Goal: Task Accomplishment & Management: Manage account settings

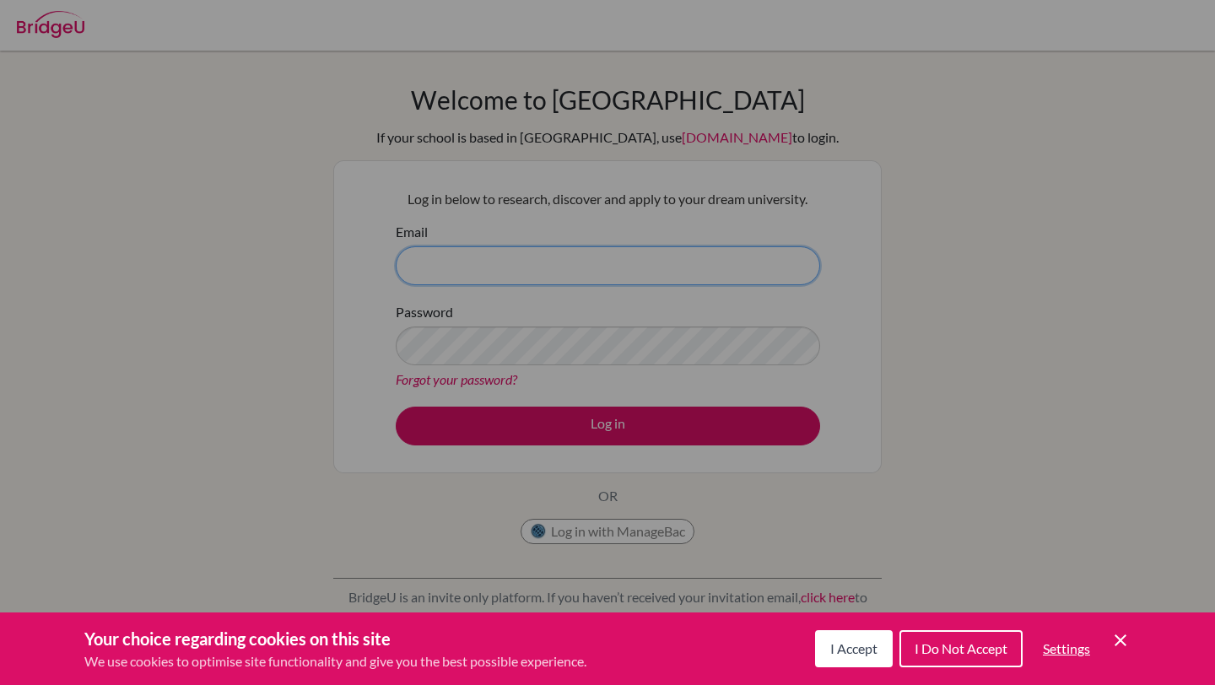
type input "anniecubbin@theabcis.com"
click at [590, 436] on div "Cookie Preferences" at bounding box center [607, 342] width 1215 height 685
click at [838, 650] on span "I Accept" at bounding box center [853, 648] width 47 height 16
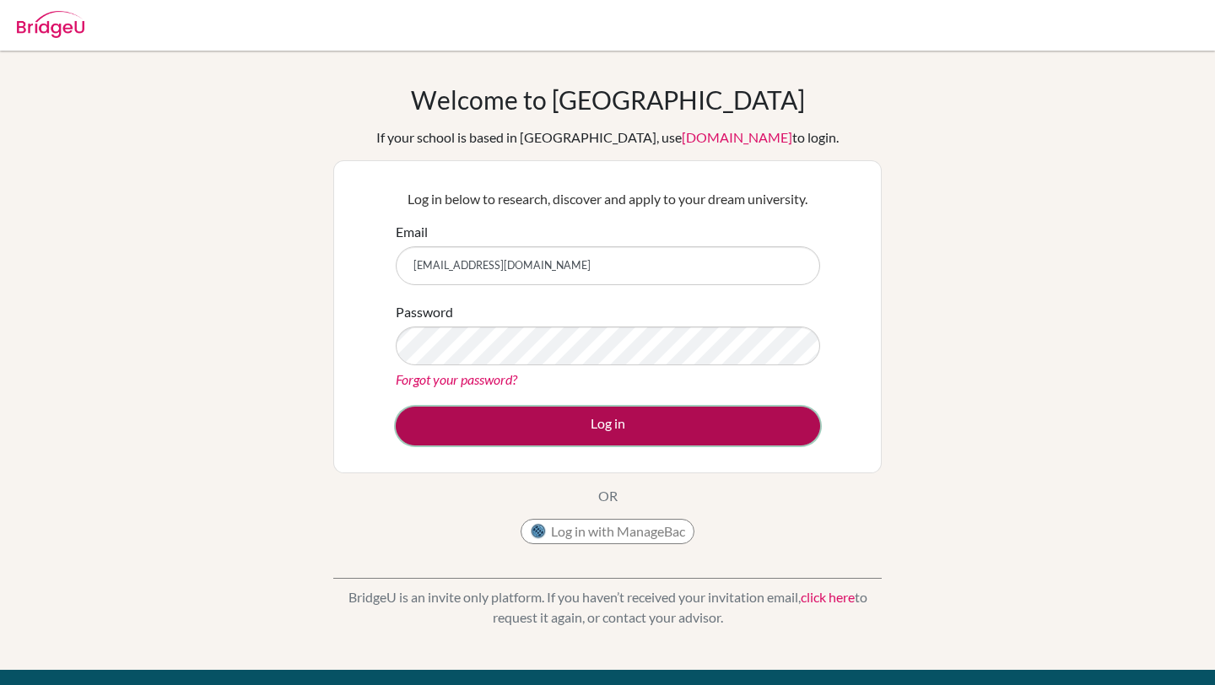
click at [584, 418] on button "Log in" at bounding box center [608, 426] width 424 height 39
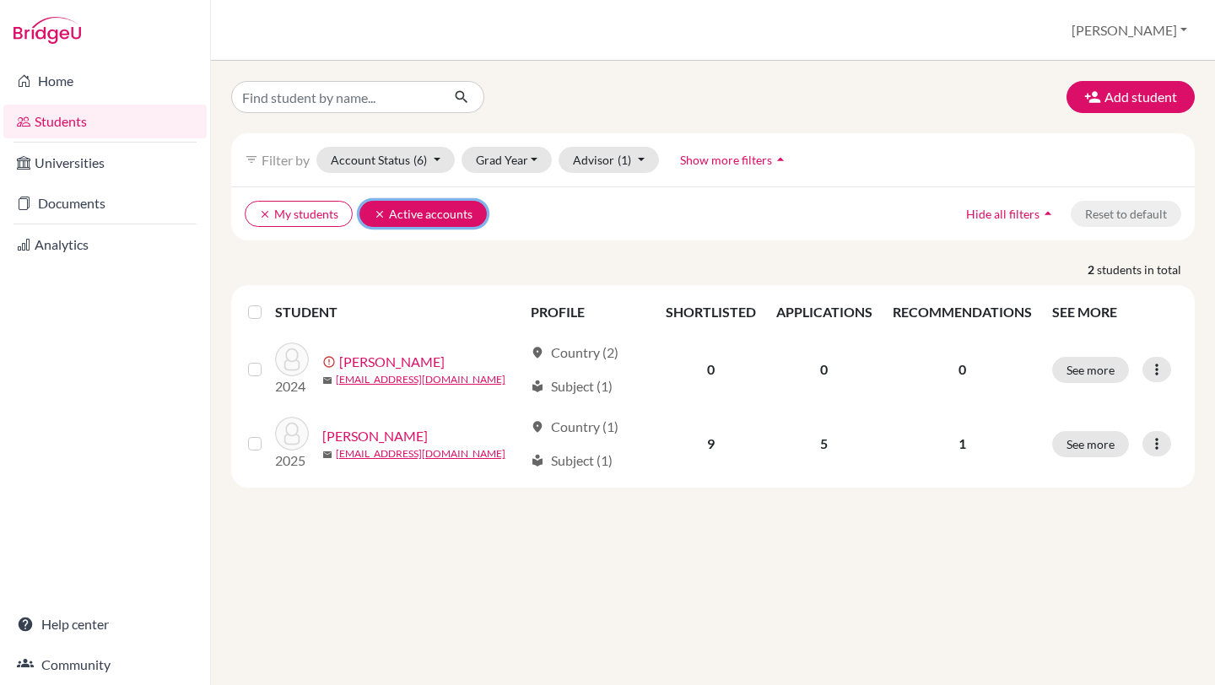
click at [381, 209] on icon "clear" at bounding box center [380, 214] width 12 height 12
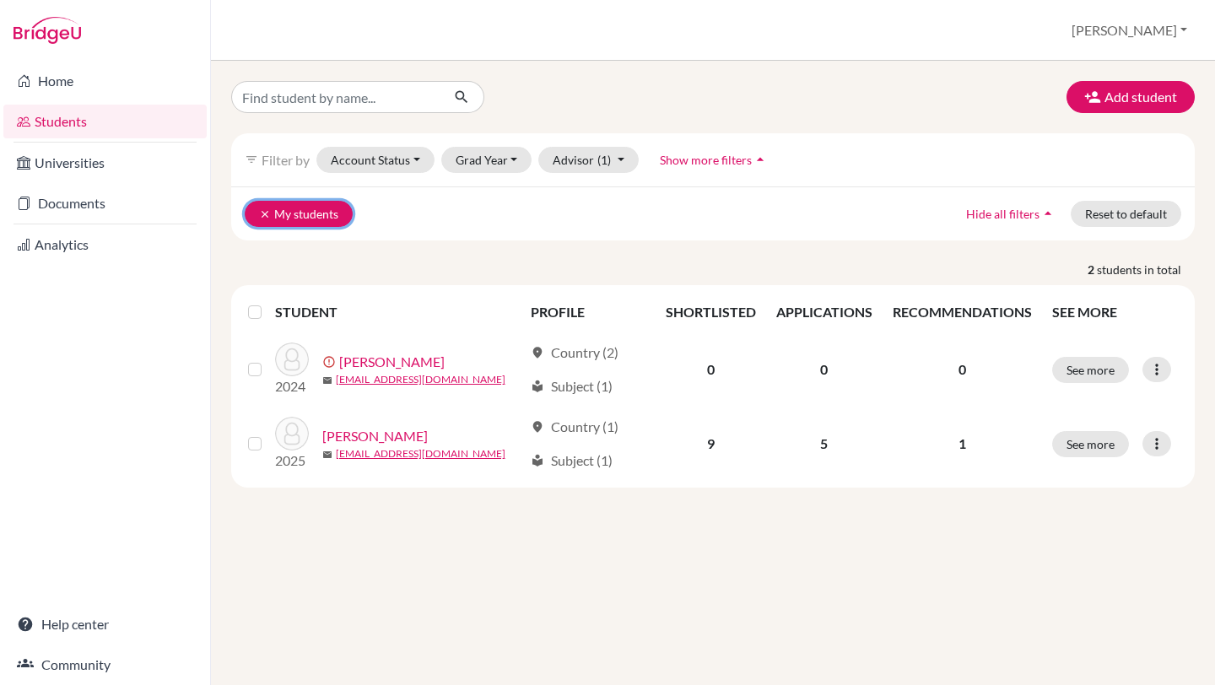
click at [262, 212] on icon "clear" at bounding box center [265, 214] width 12 height 12
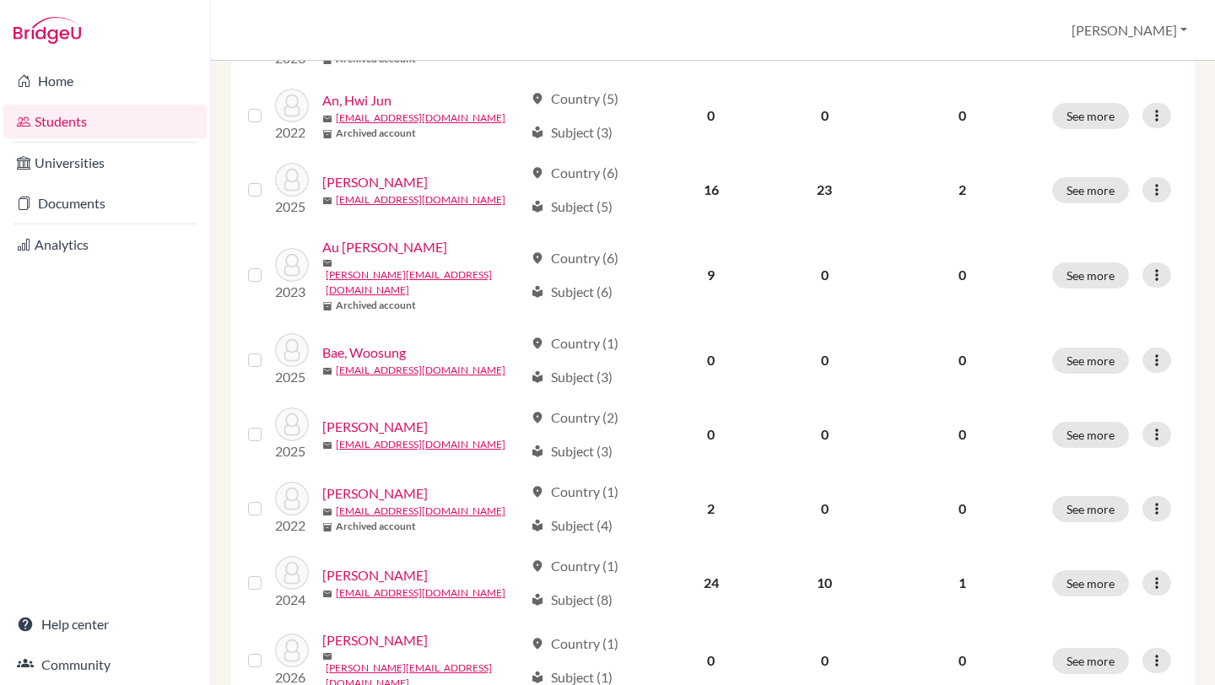
scroll to position [349, 0]
click at [132, 210] on link "Documents" at bounding box center [104, 203] width 203 height 34
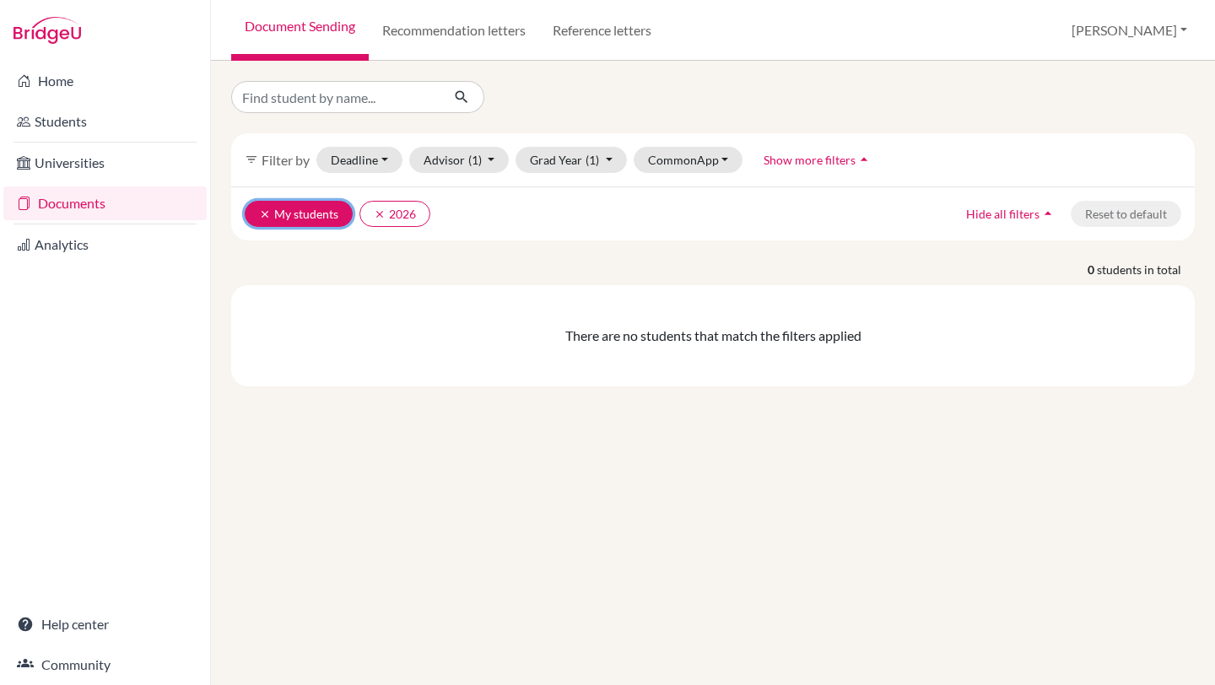
click at [262, 213] on icon "clear" at bounding box center [265, 214] width 12 height 12
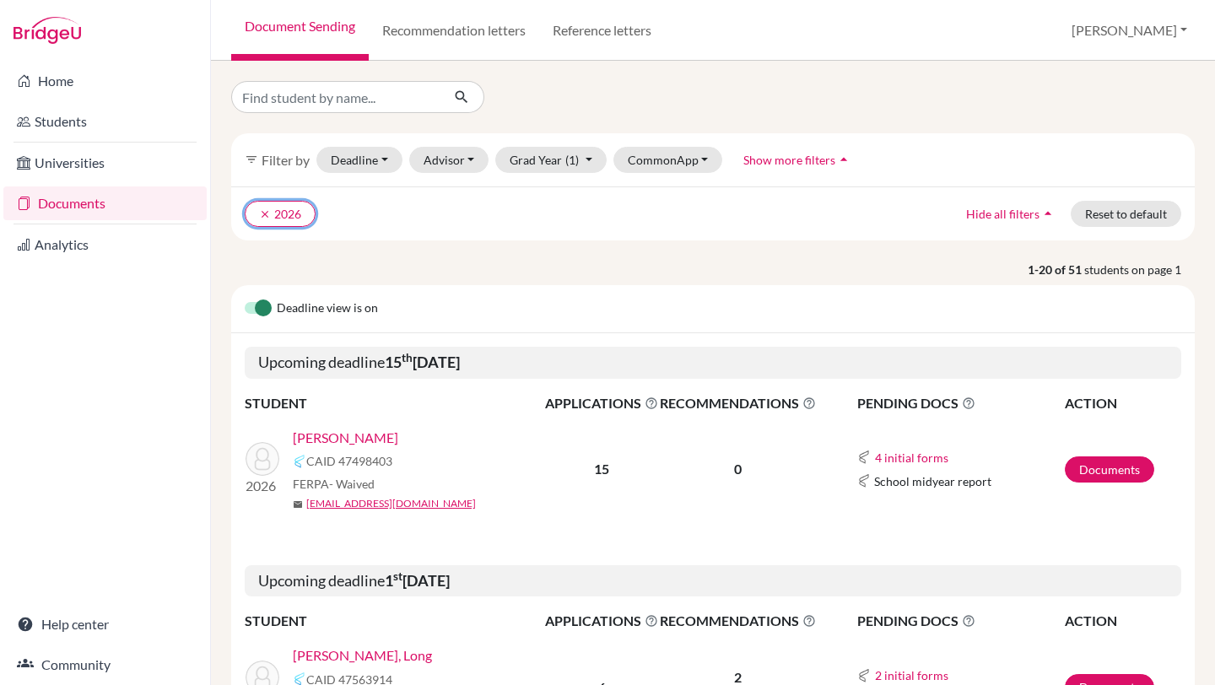
click at [262, 213] on icon "clear" at bounding box center [265, 214] width 12 height 12
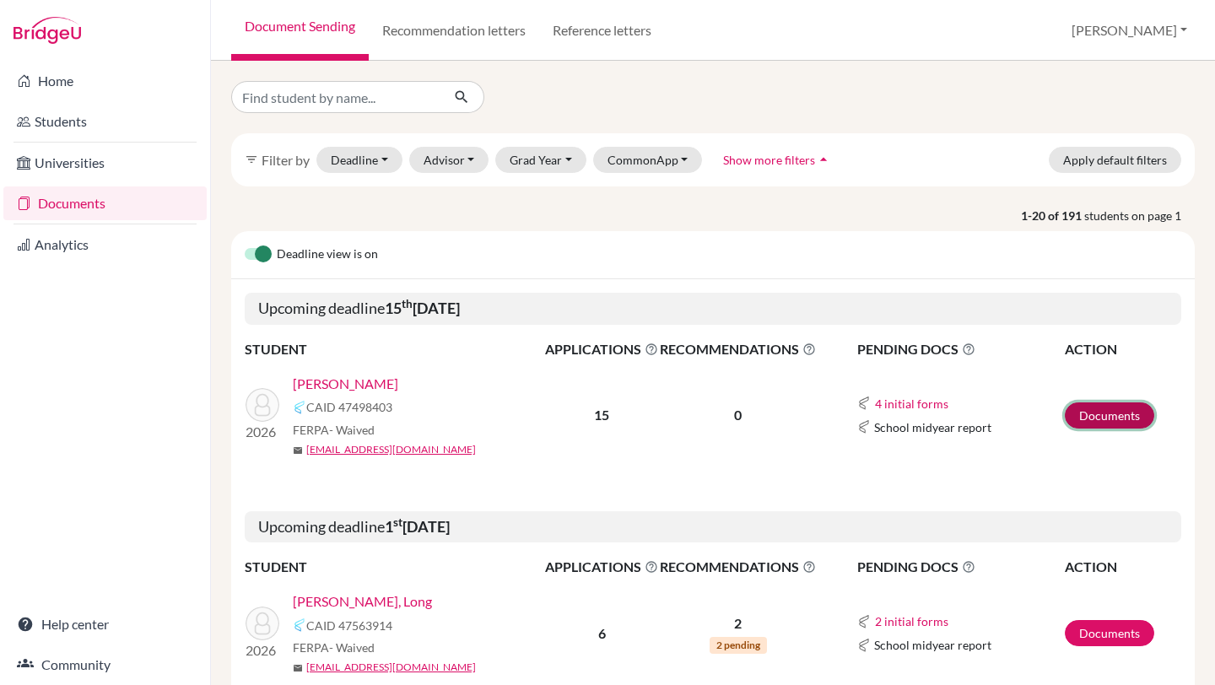
click at [1077, 409] on link "Documents" at bounding box center [1109, 415] width 89 height 26
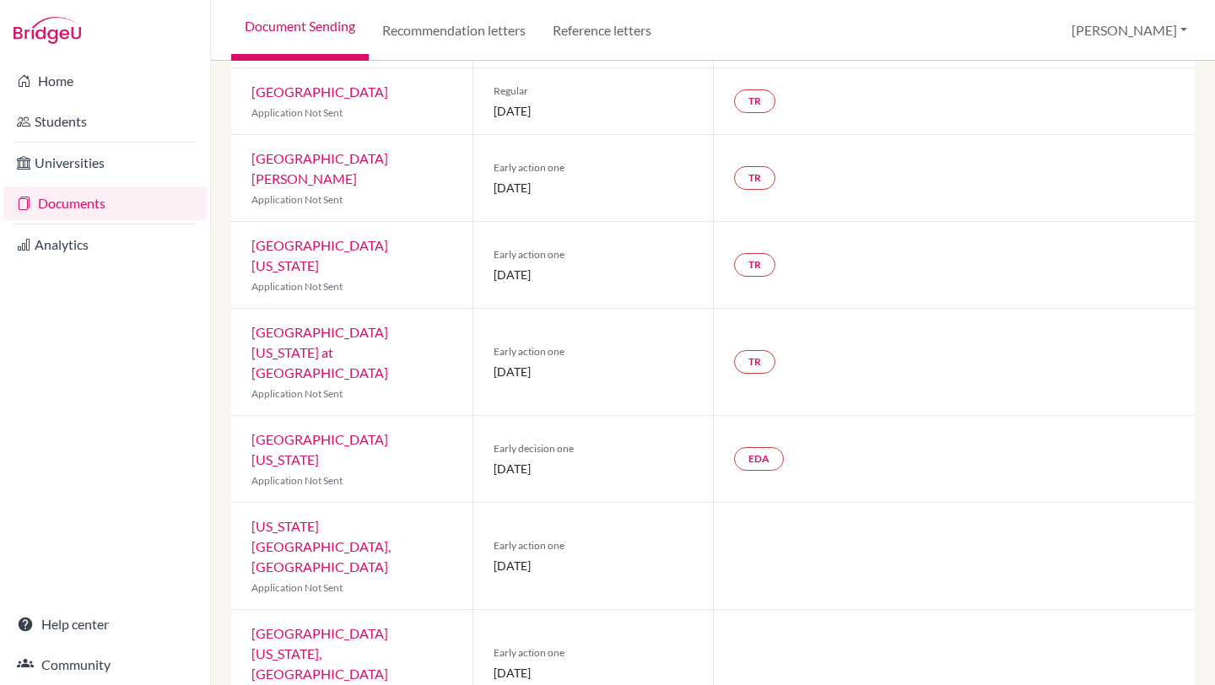
scroll to position [573, 0]
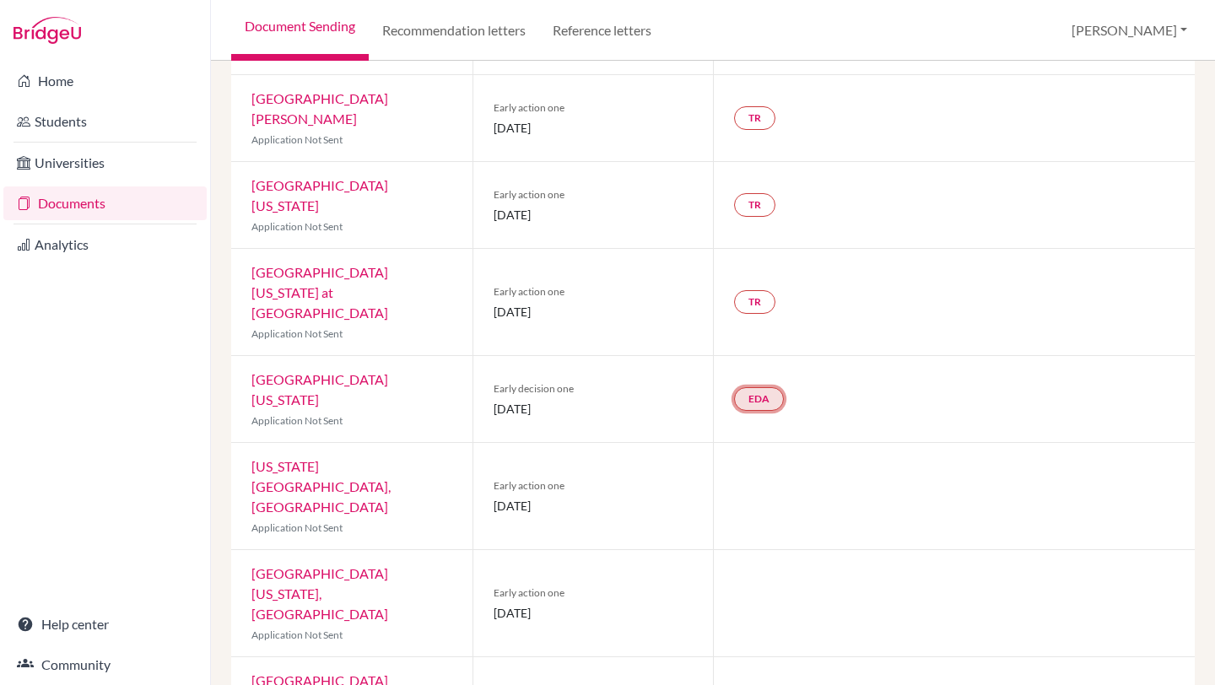
click at [761, 387] on link "EDA" at bounding box center [759, 399] width 50 height 24
click at [752, 331] on link "Early decision agreement" at bounding box center [758, 338] width 132 height 14
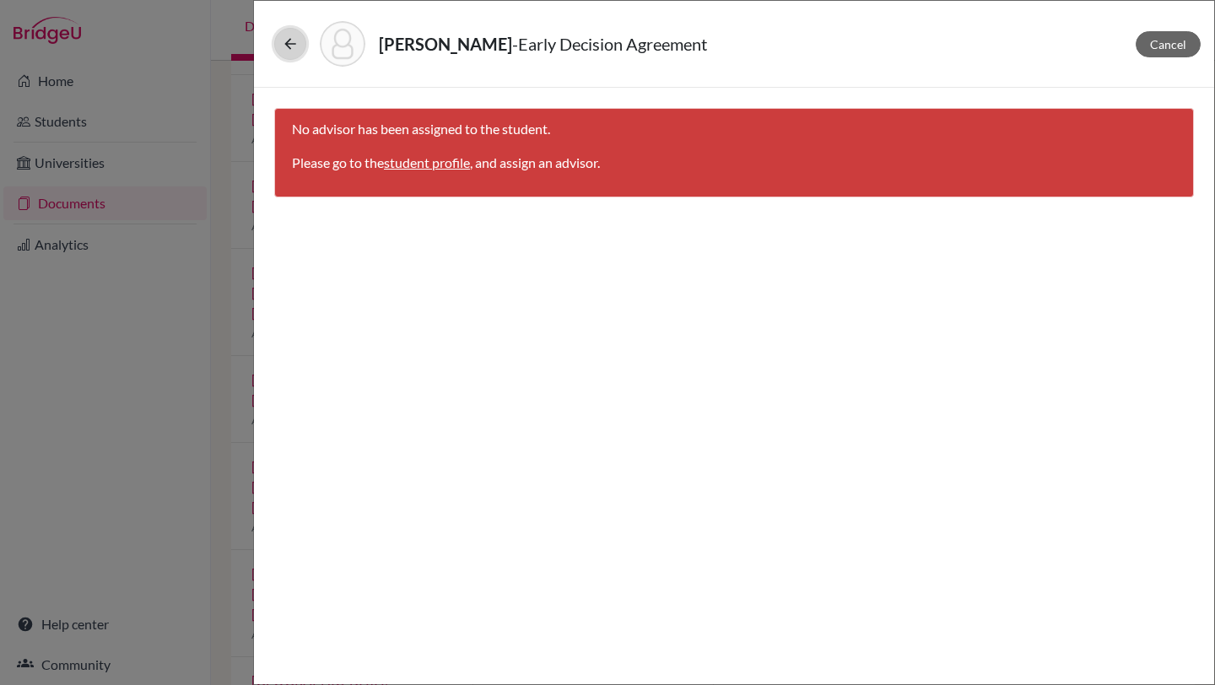
click at [289, 47] on icon at bounding box center [290, 43] width 17 height 17
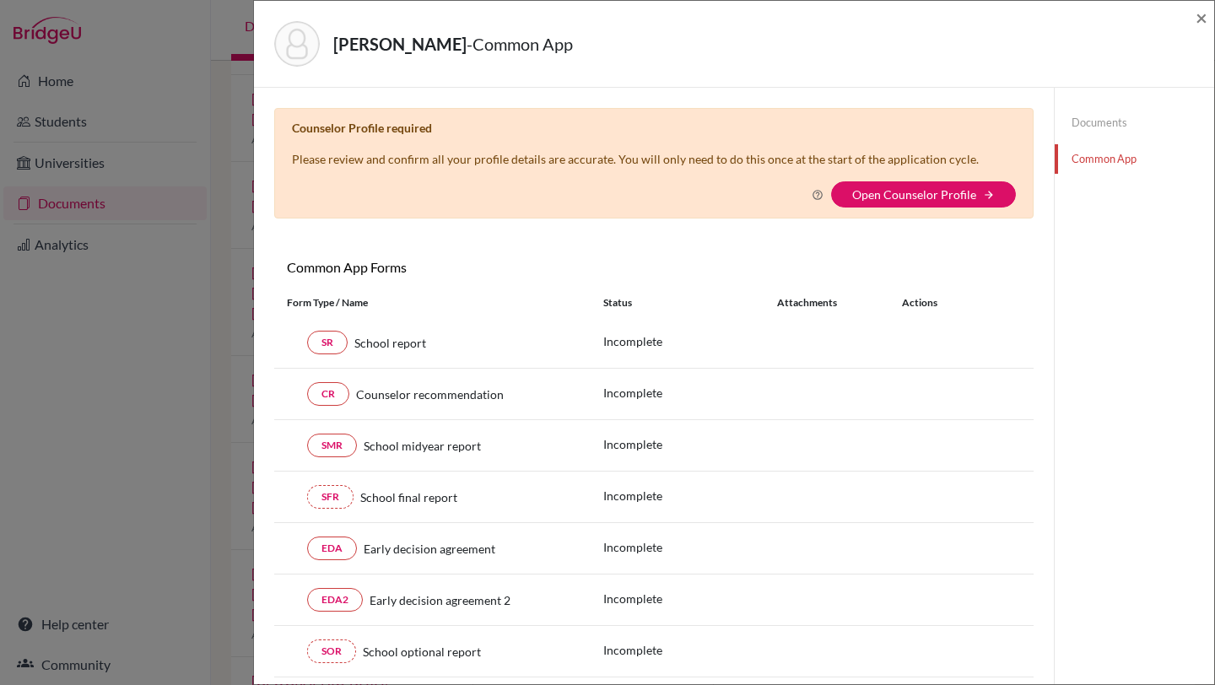
click at [232, 169] on div "Vuong, Jack - Common App × × Counselor Profile required Please review and confi…" at bounding box center [607, 342] width 1215 height 685
click at [1091, 121] on link "Documents" at bounding box center [1134, 123] width 159 height 30
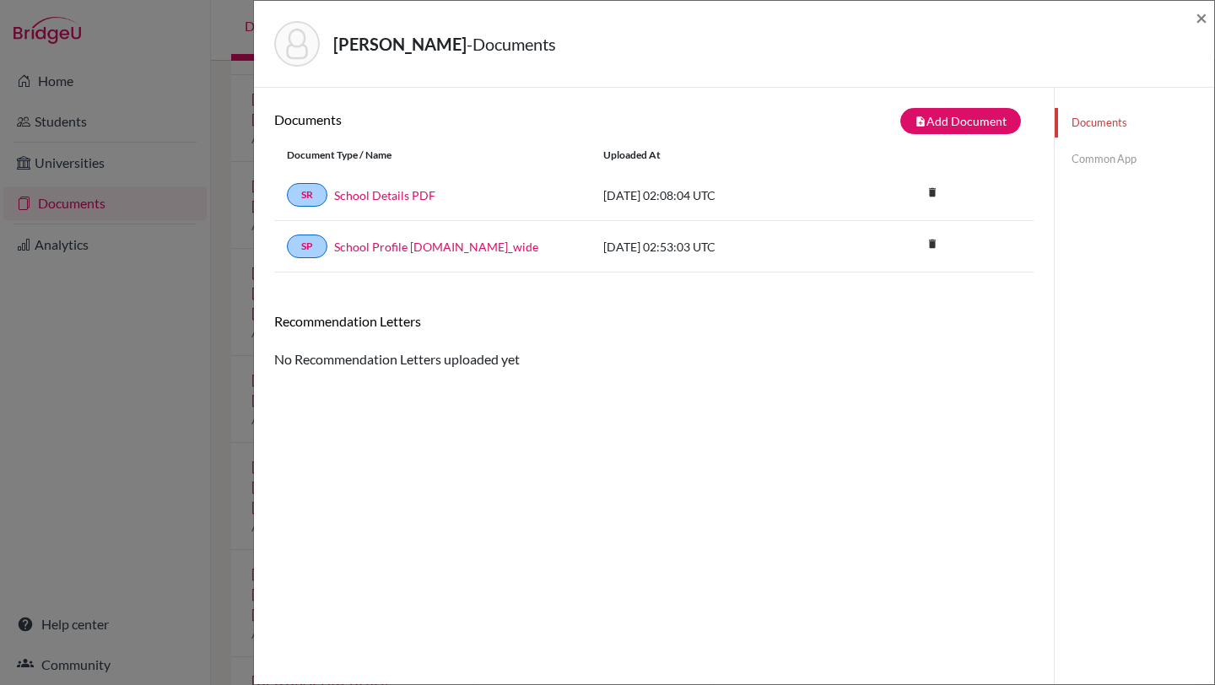
click at [1082, 161] on link "Common App" at bounding box center [1134, 159] width 159 height 30
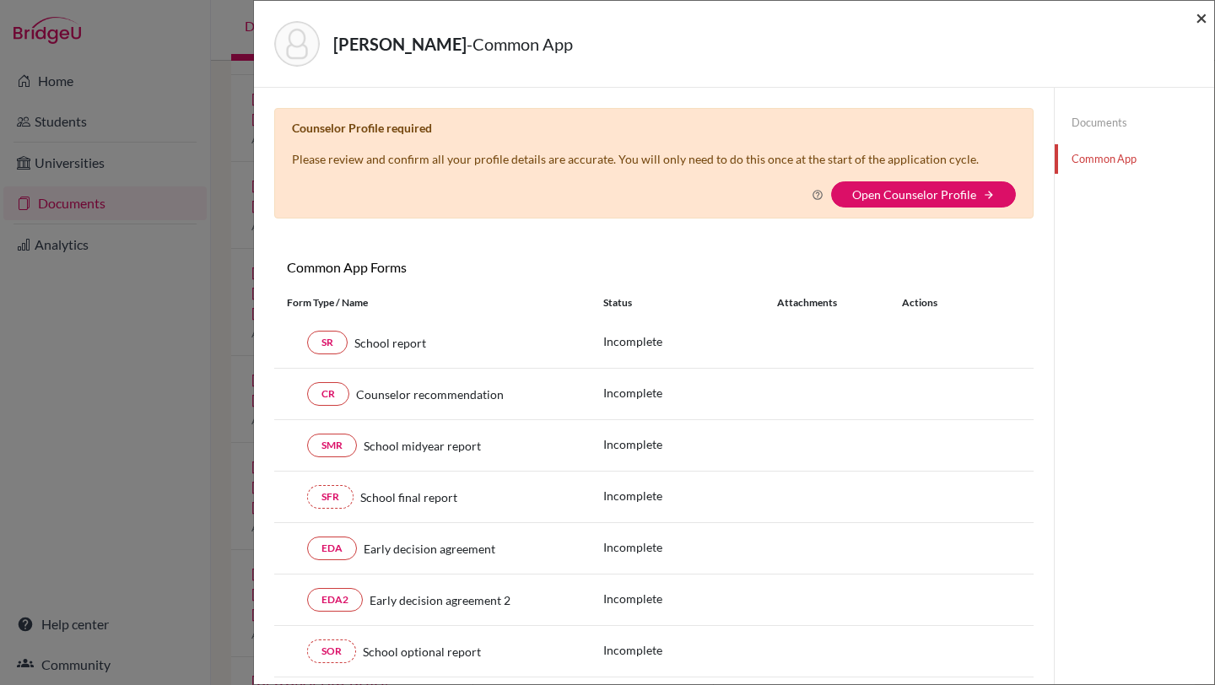
click at [1196, 20] on span "×" at bounding box center [1202, 17] width 12 height 24
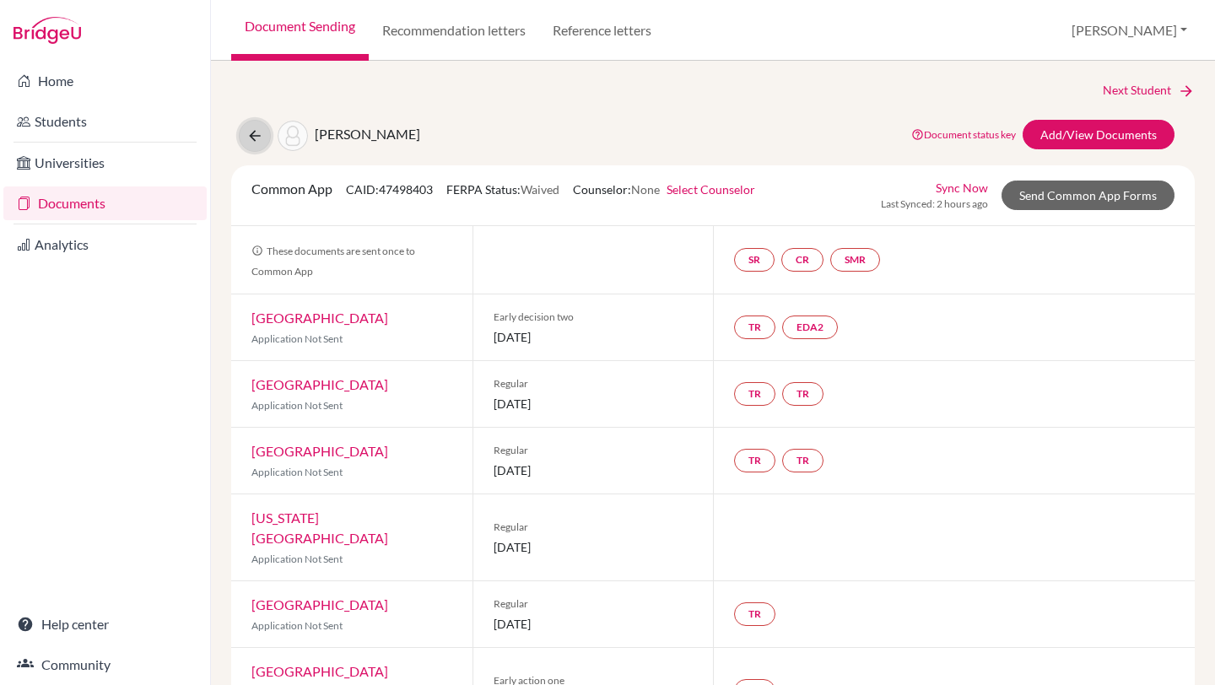
click at [264, 143] on button at bounding box center [255, 136] width 32 height 32
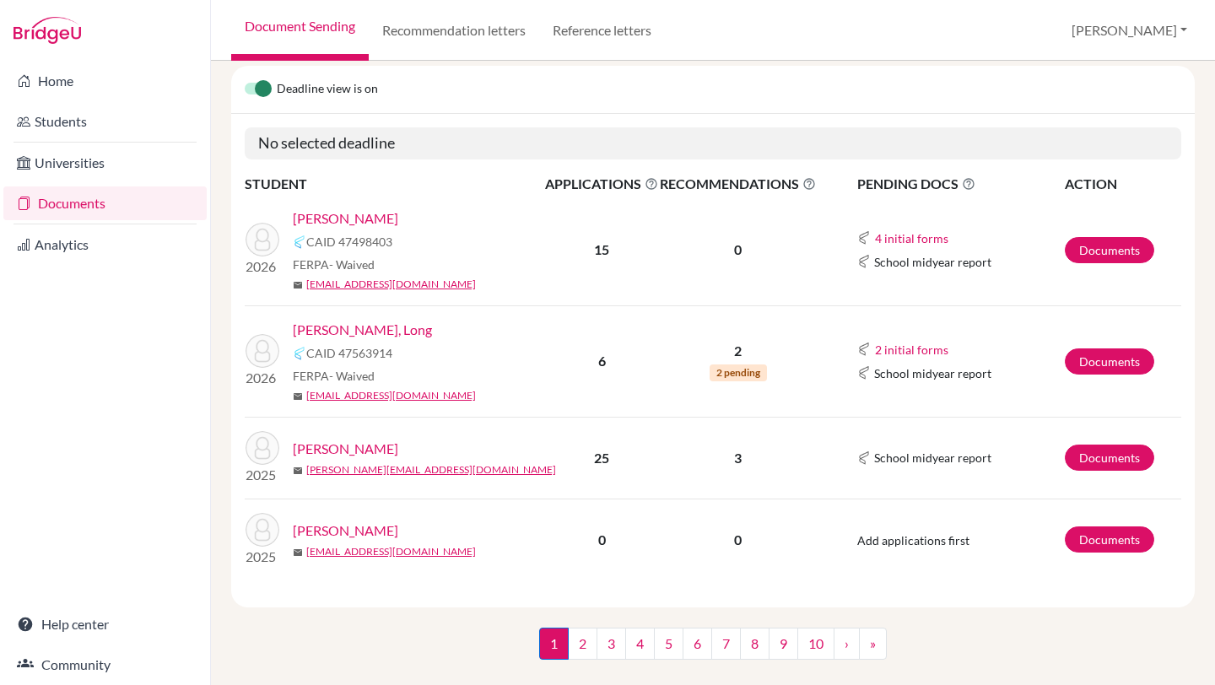
scroll to position [193, 0]
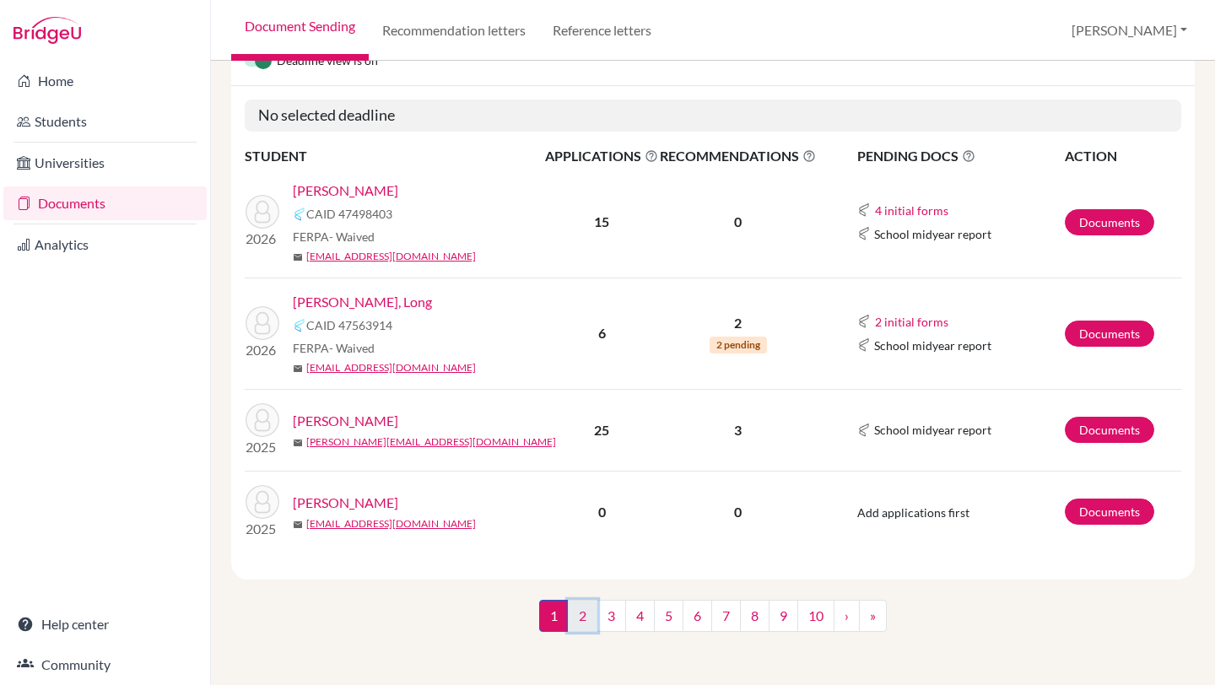
click at [578, 617] on link "2" at bounding box center [583, 616] width 30 height 32
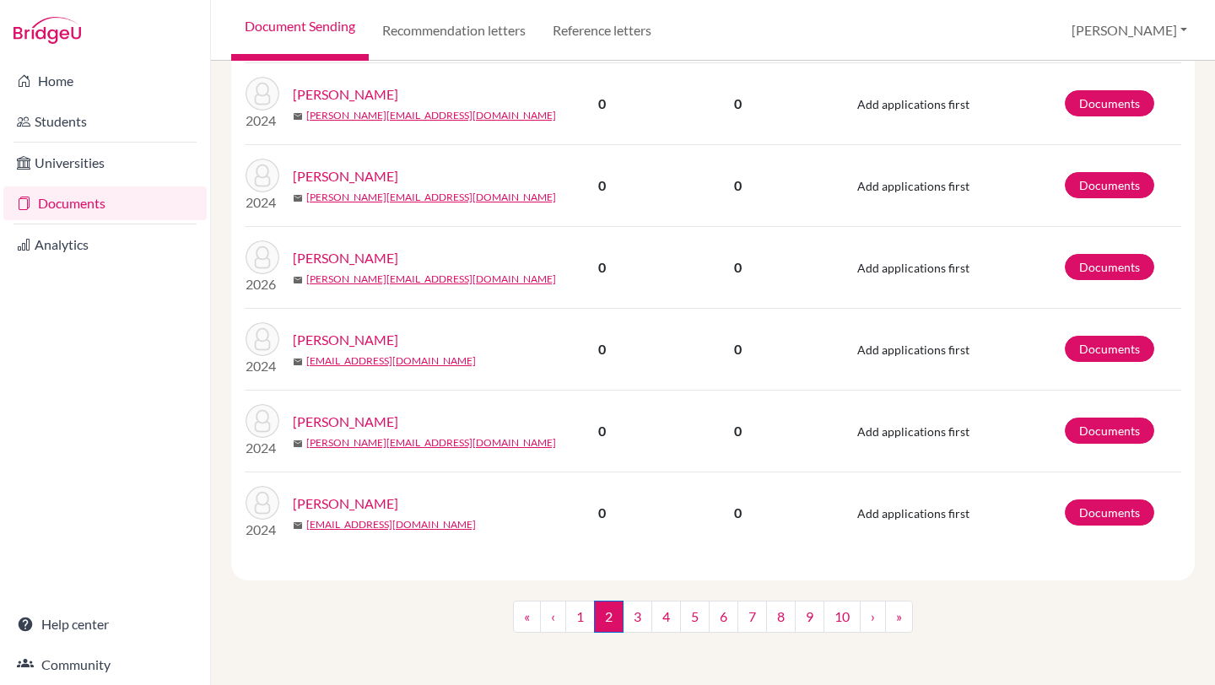
scroll to position [1428, 0]
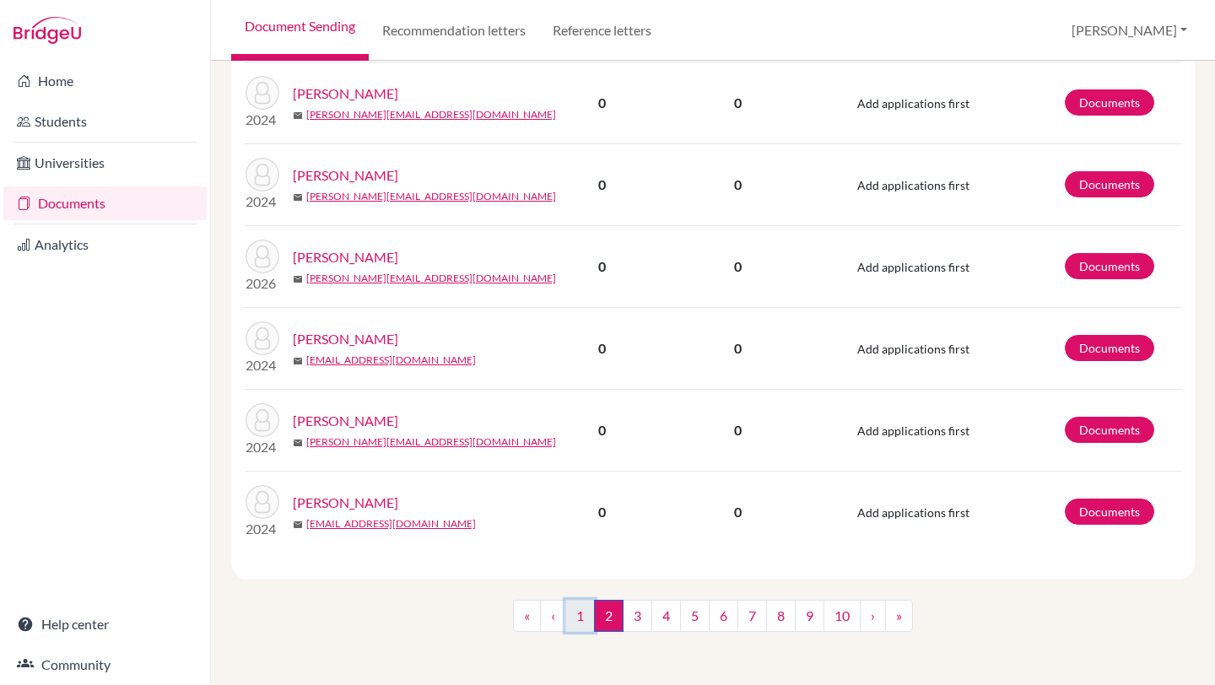
click at [581, 618] on link "1" at bounding box center [580, 616] width 30 height 32
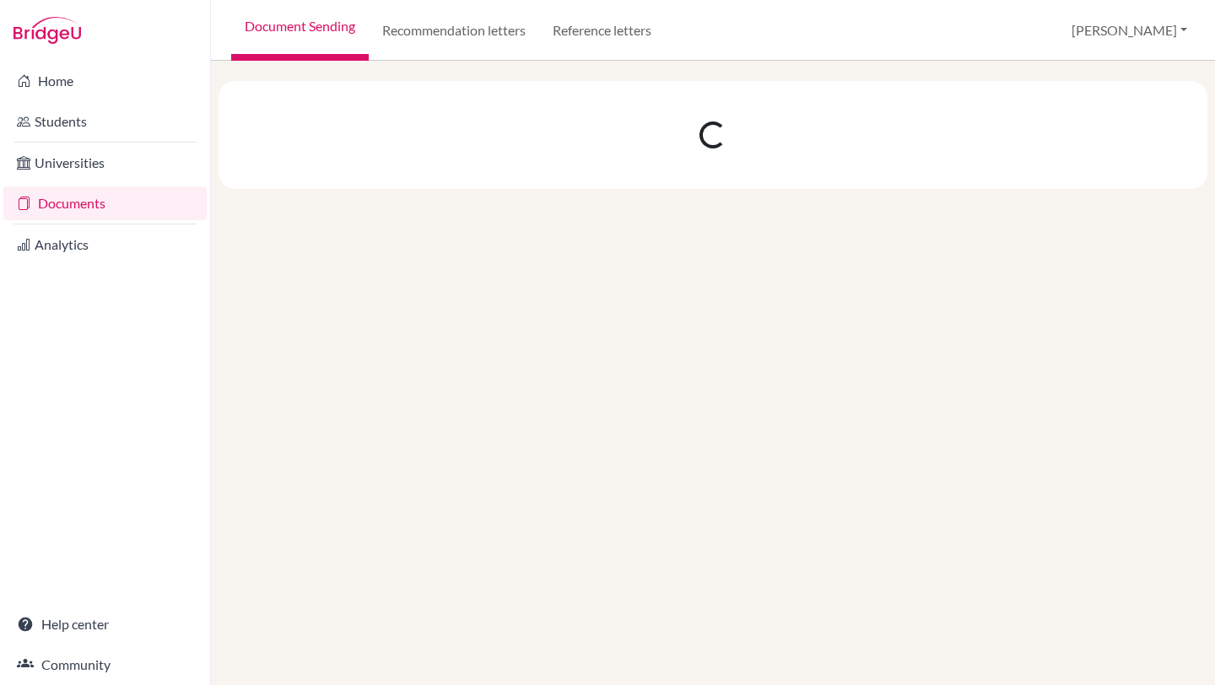
scroll to position [0, 0]
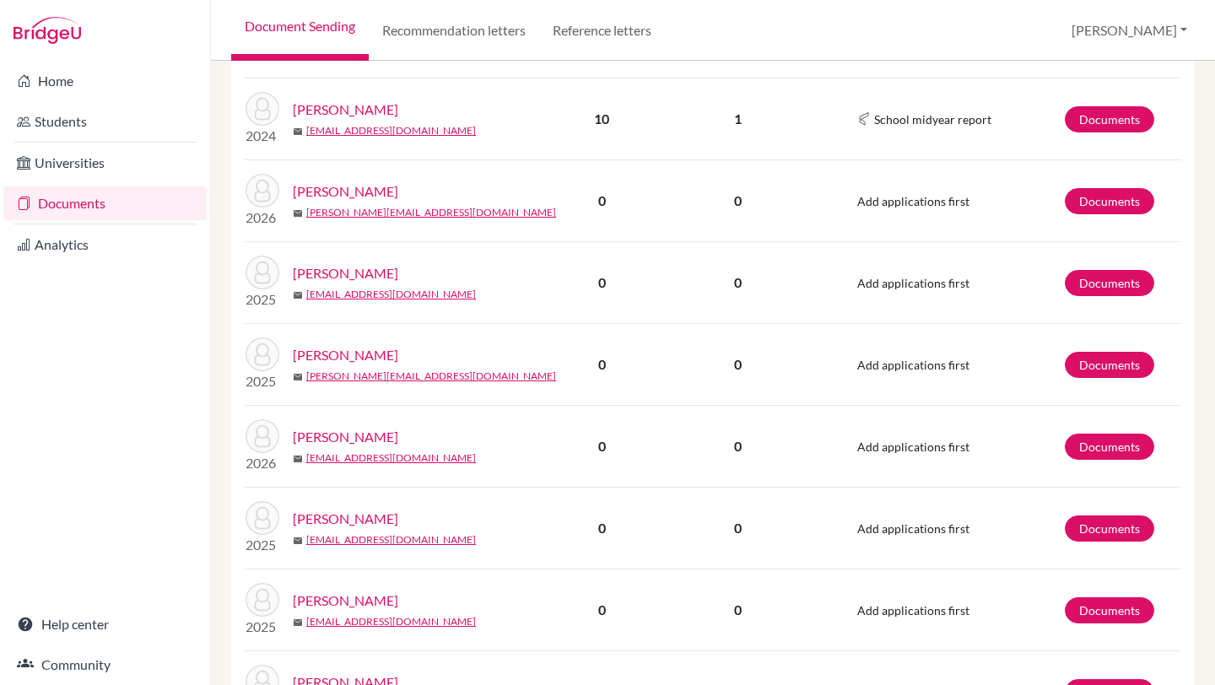
scroll to position [1145, 0]
